Goal: Communication & Community: Answer question/provide support

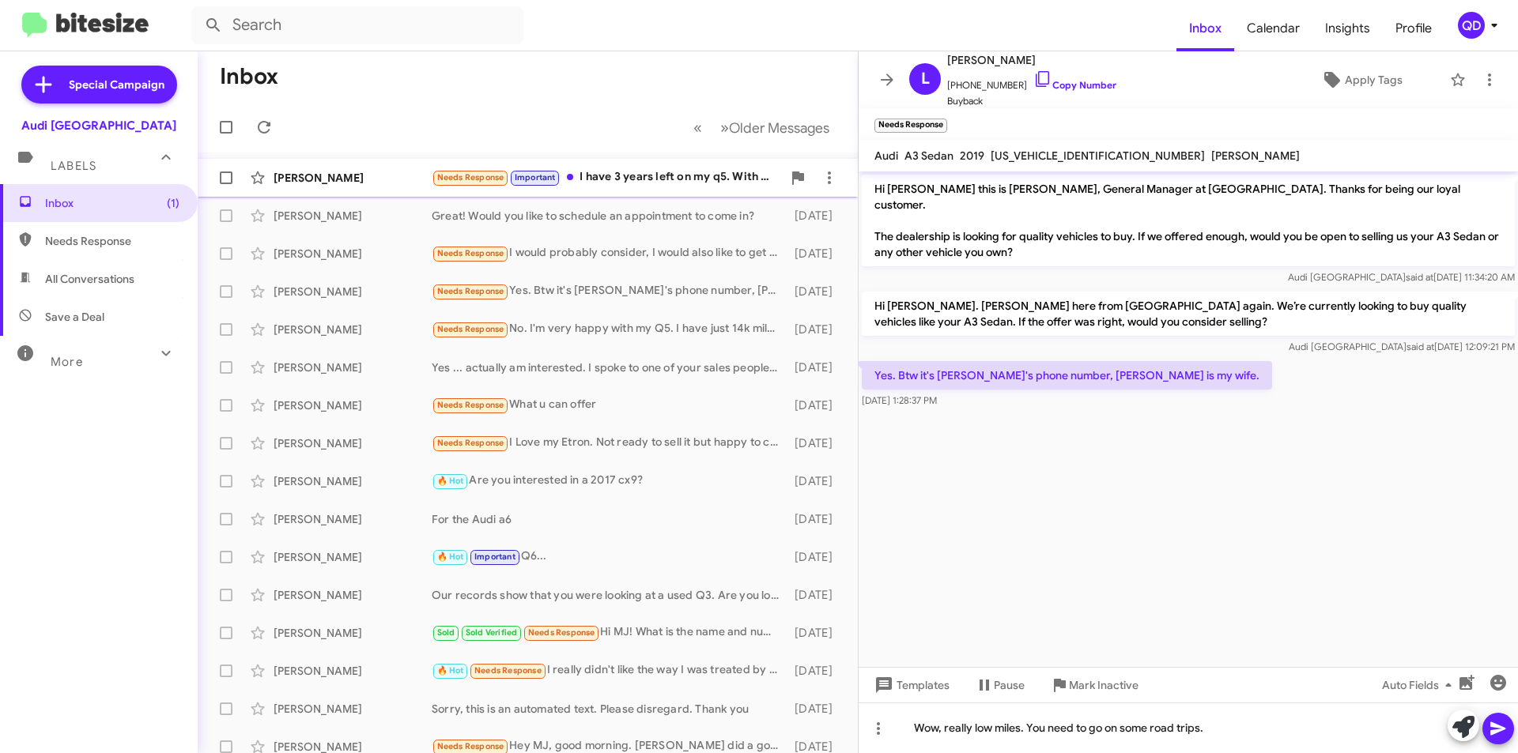
click at [375, 187] on div "[PERSON_NAME] Needs Response Important I have 3 years left on my q5. With minim…" at bounding box center [527, 178] width 635 height 32
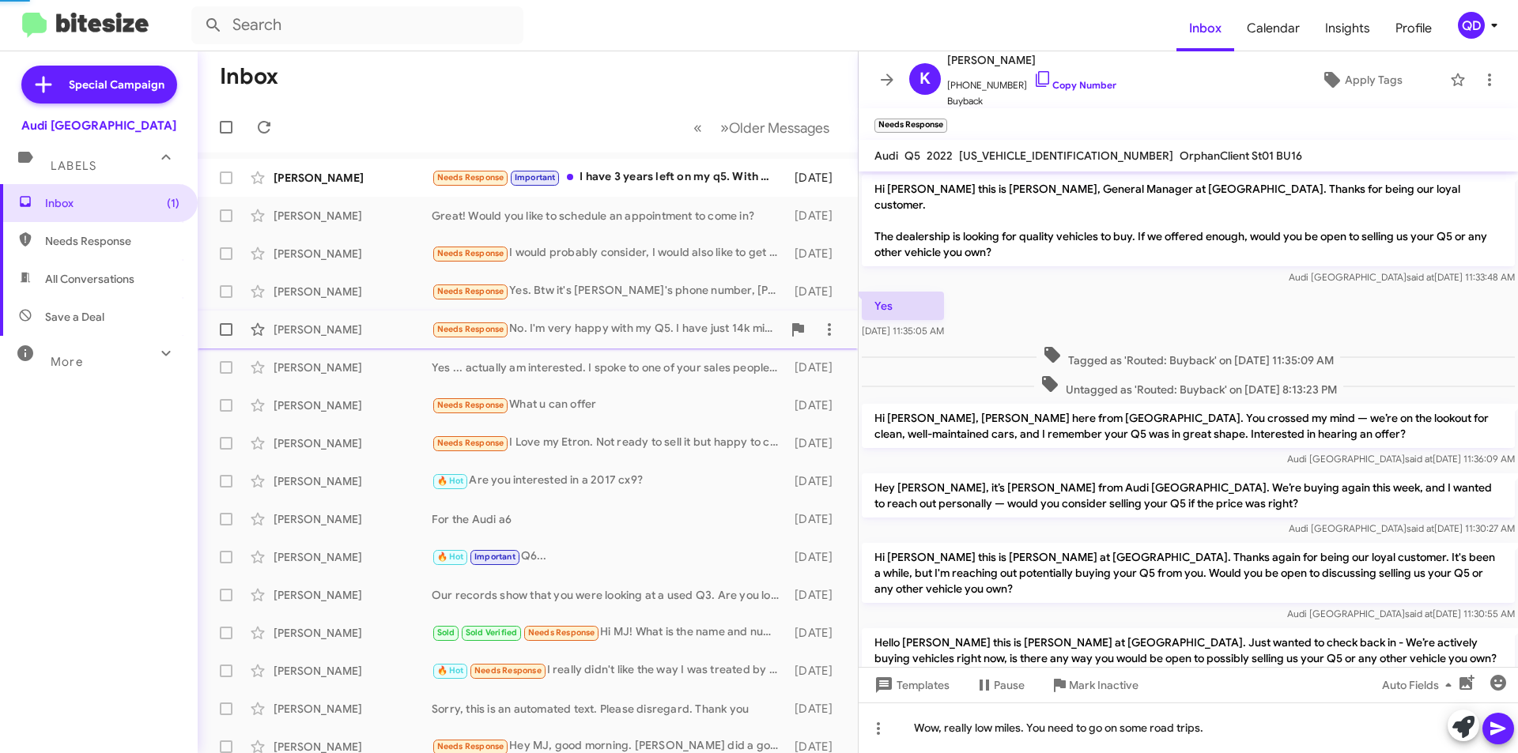
scroll to position [620, 0]
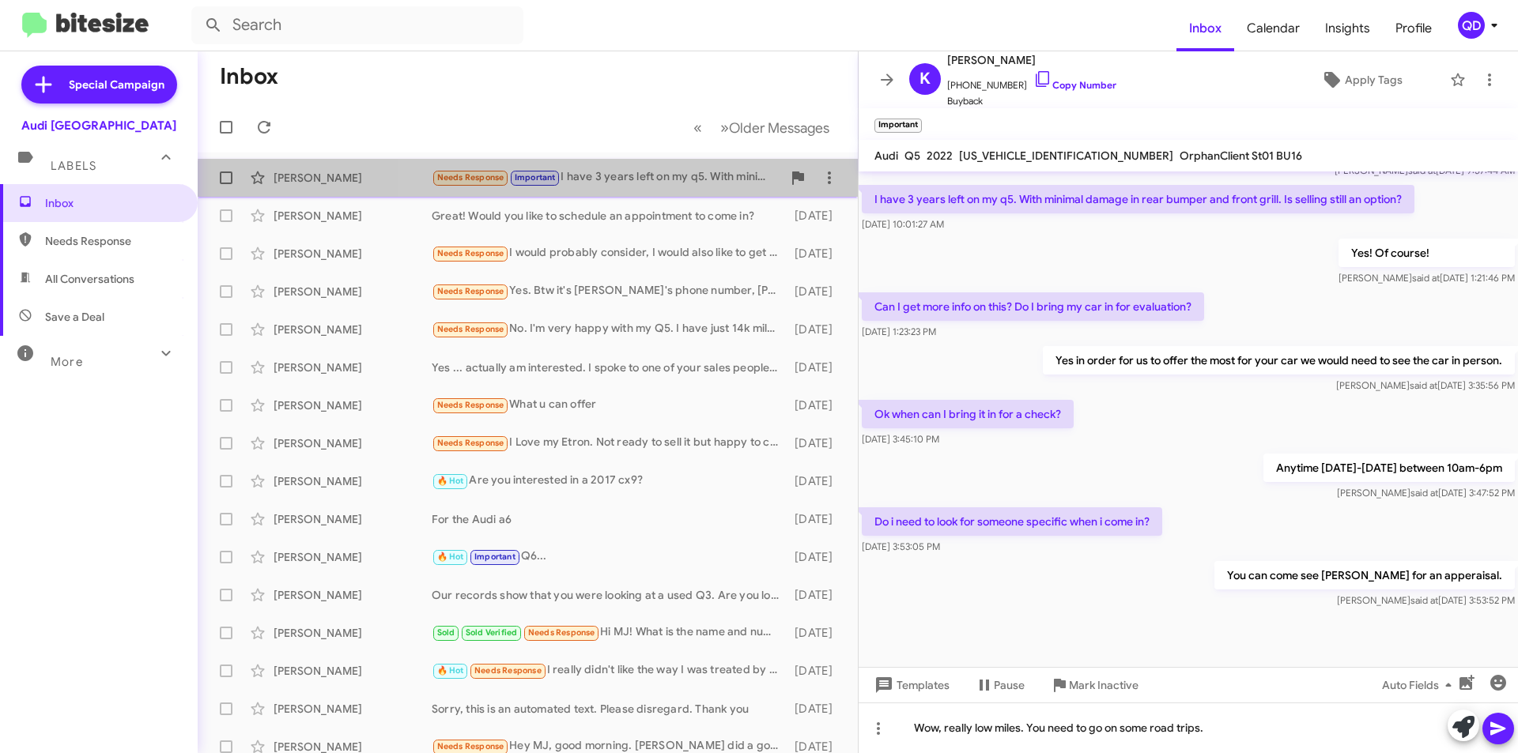
click at [648, 187] on div "[PERSON_NAME] Needs Response Important I have 3 years left on my q5. With minim…" at bounding box center [527, 178] width 635 height 32
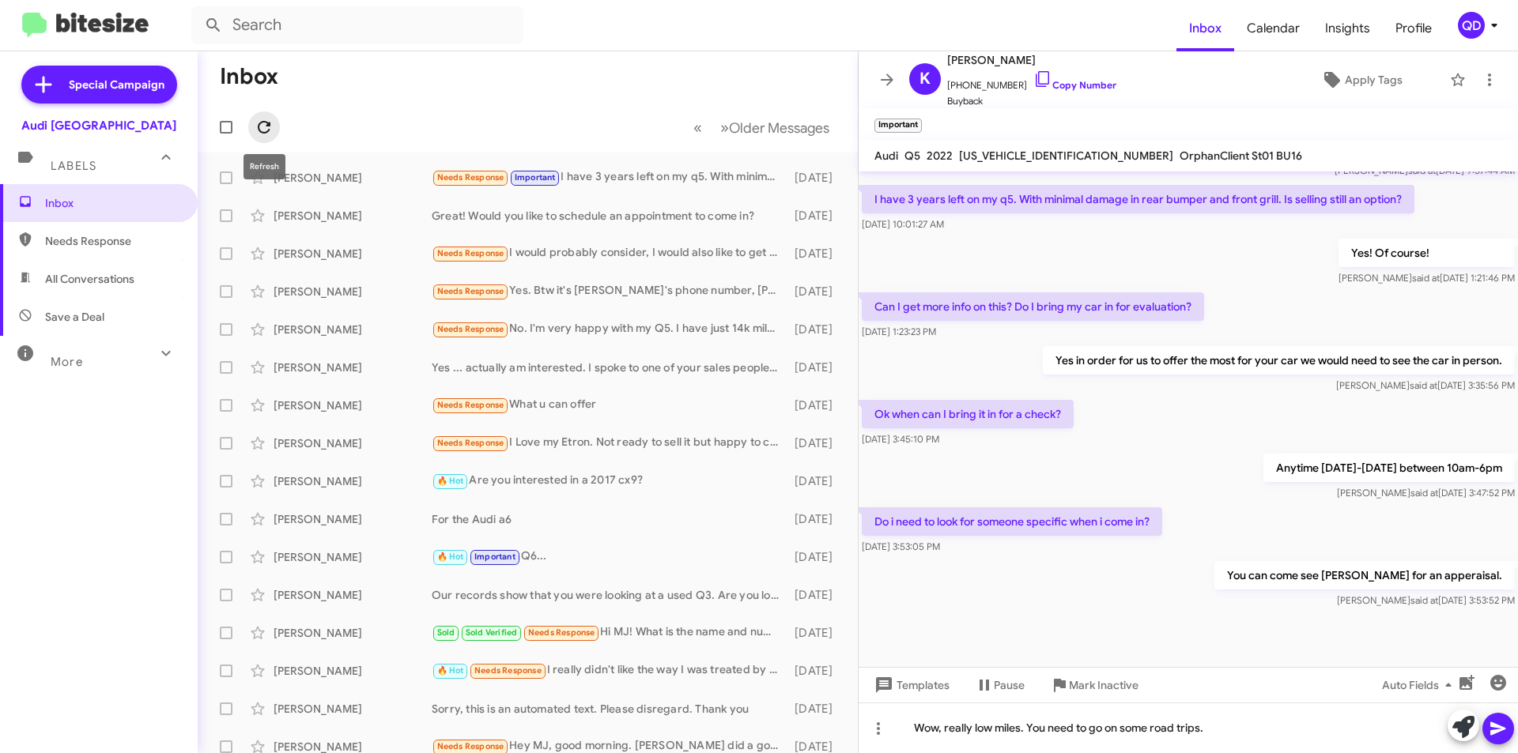
click at [265, 126] on icon at bounding box center [264, 127] width 19 height 19
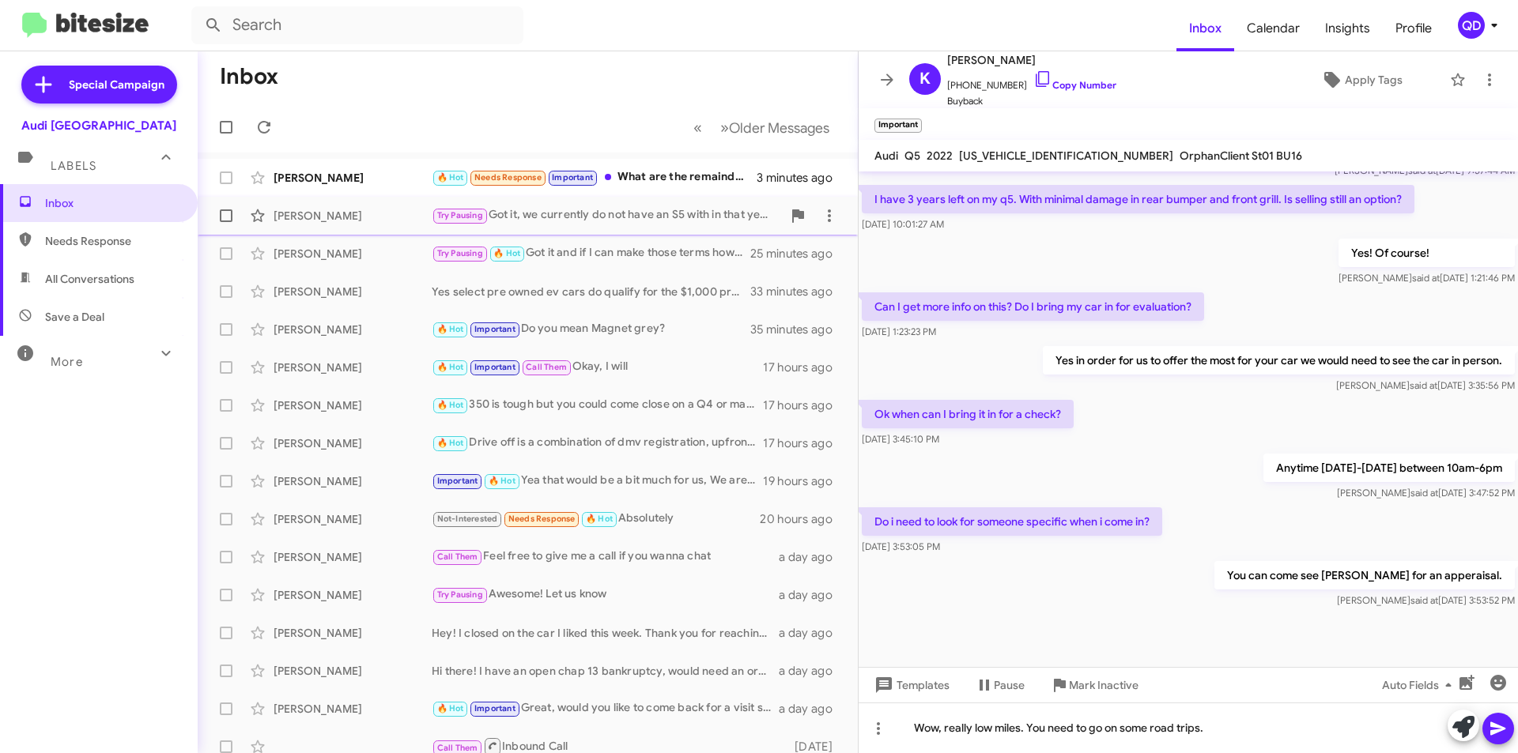
click at [642, 221] on div "Try Pausing Got it, we currently do not have an S5 with in that yea range but I…" at bounding box center [607, 215] width 350 height 18
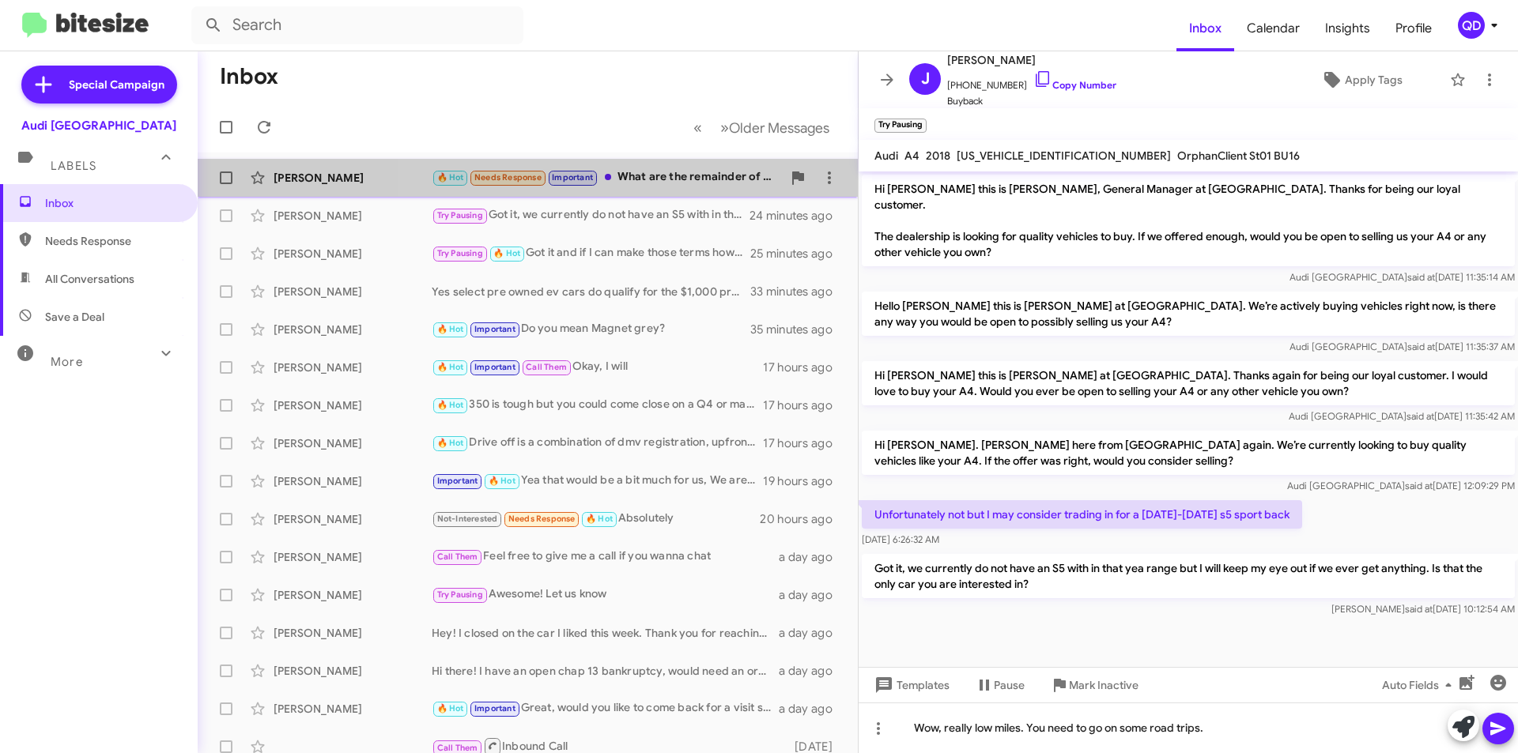
click at [656, 183] on div "🔥 Hot Needs Response Important What are the remainder of the $15,000 savings th…" at bounding box center [607, 177] width 350 height 18
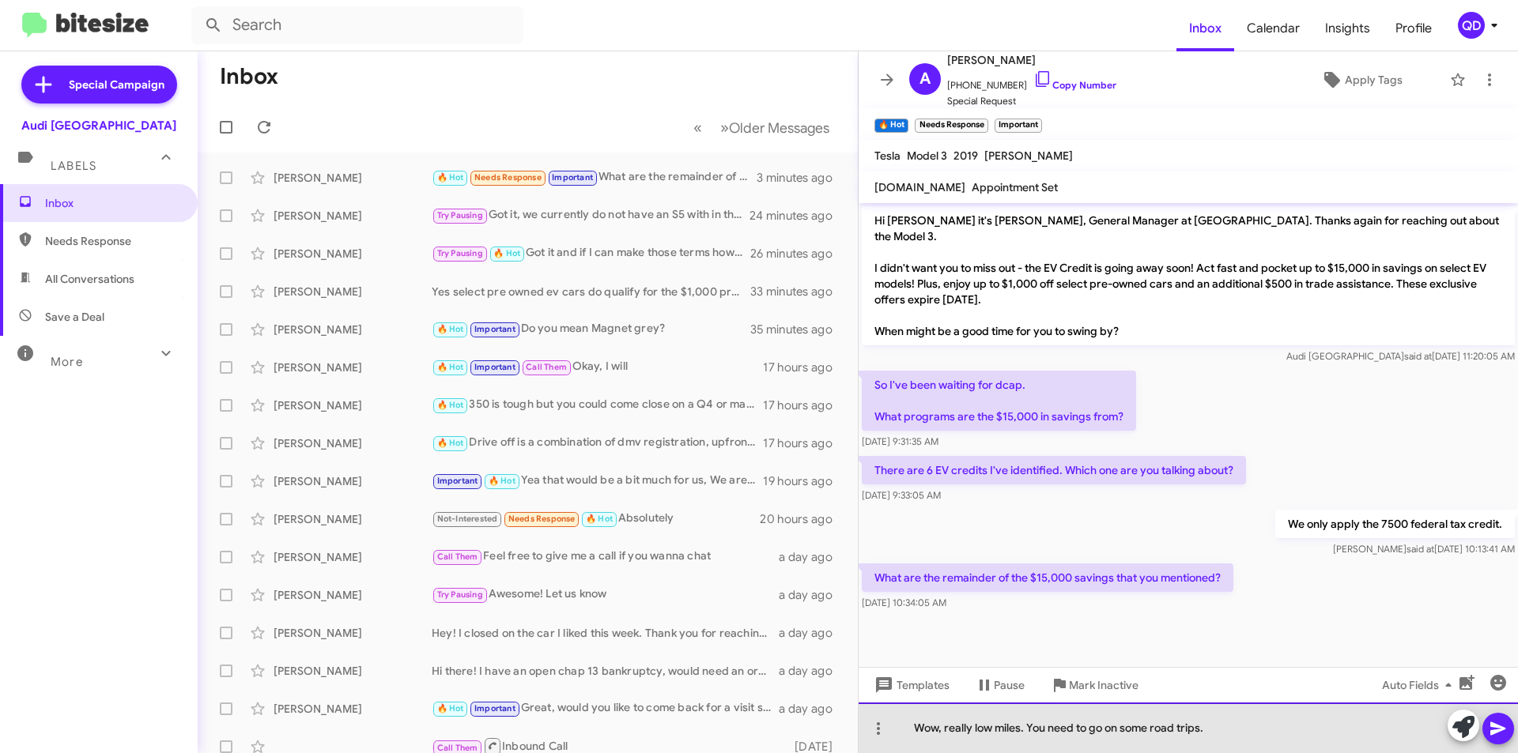
click at [1252, 726] on div "Wow, really low miles. You need to go on some road trips." at bounding box center [1187, 728] width 659 height 51
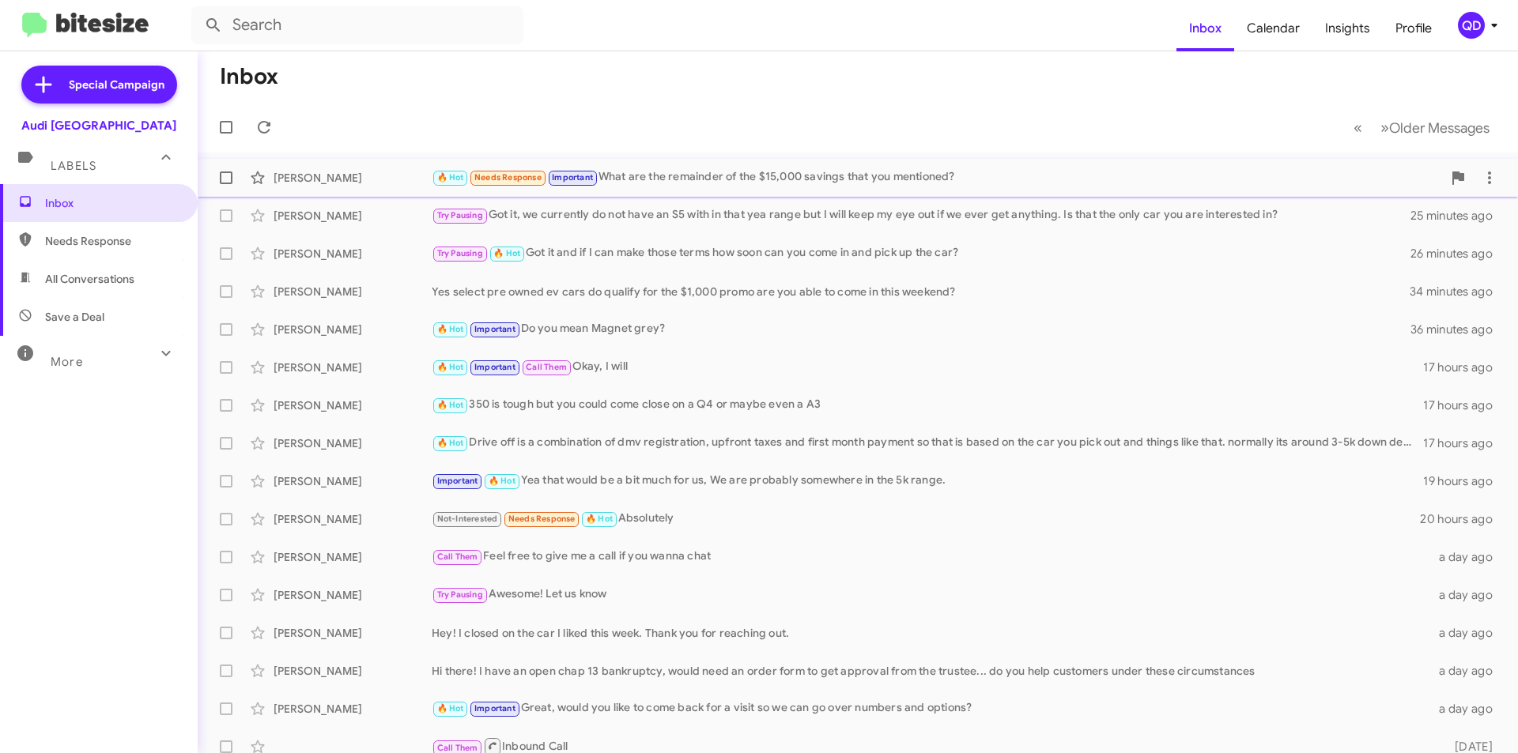
click at [677, 171] on div "🔥 Hot Needs Response Important What are the remainder of the $15,000 savings th…" at bounding box center [937, 177] width 1010 height 18
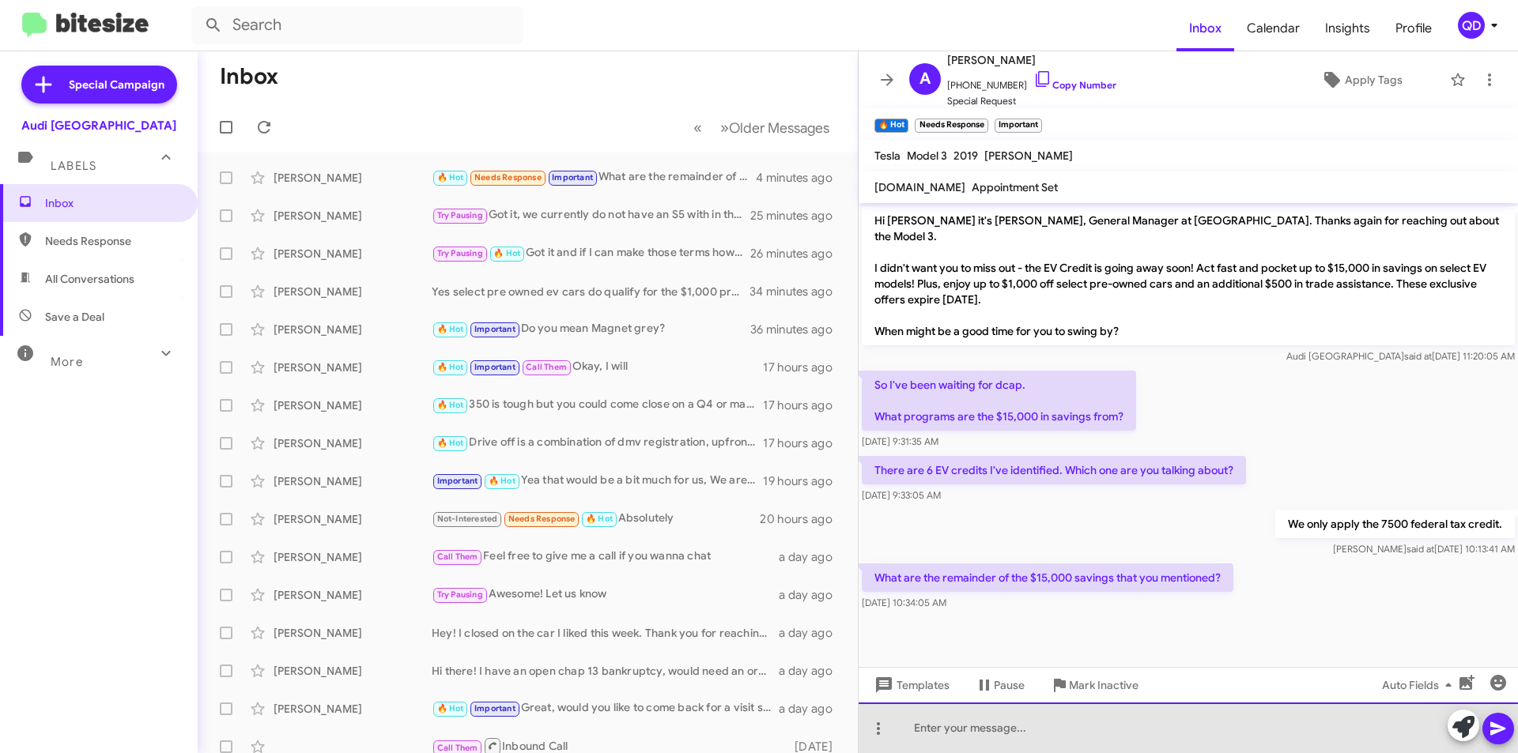
click at [1070, 744] on div at bounding box center [1187, 728] width 659 height 51
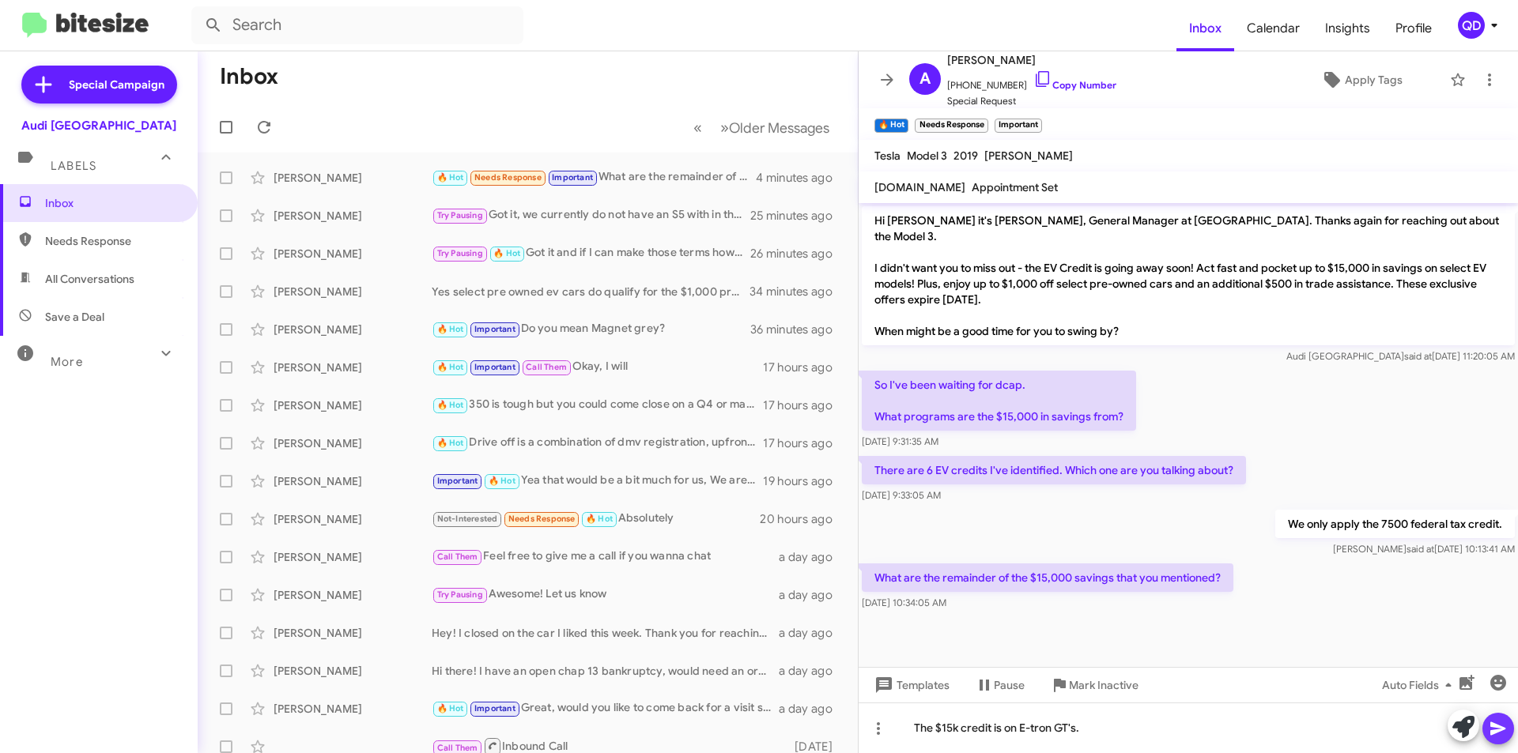
click at [1490, 730] on icon at bounding box center [1497, 728] width 19 height 19
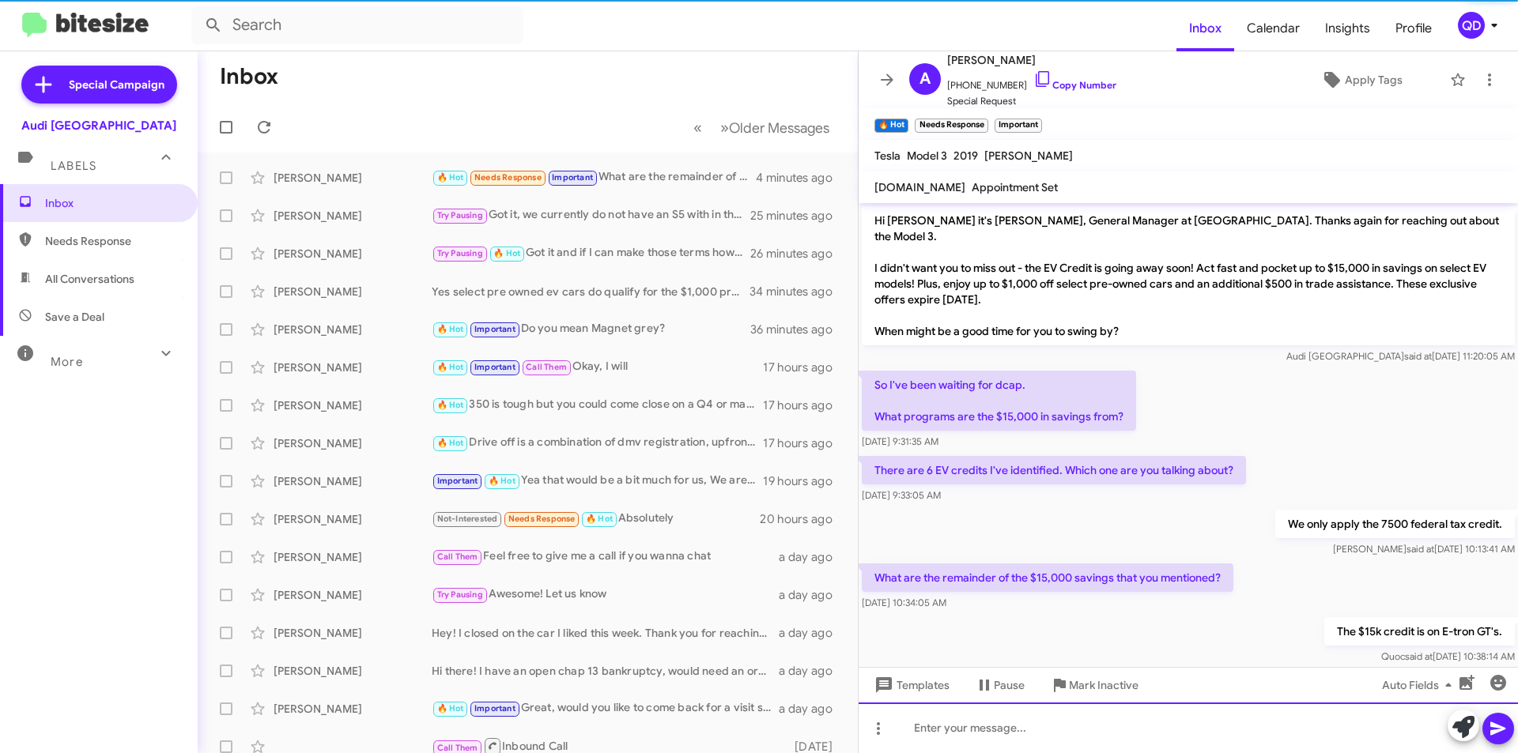
scroll to position [9, 0]
